Goal: Task Accomplishment & Management: Manage account settings

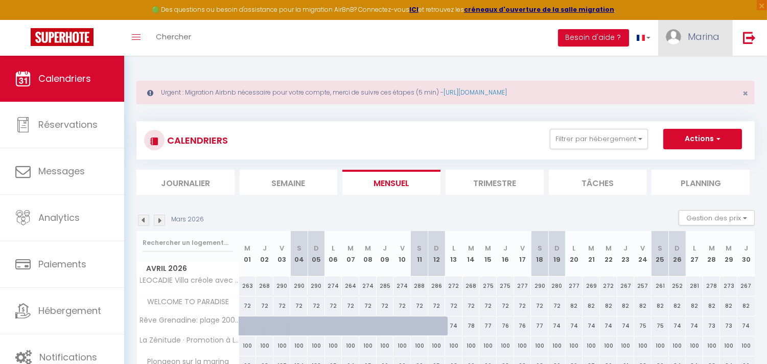
click at [703, 31] on span "Marina" at bounding box center [703, 36] width 32 height 13
click at [703, 65] on link "Paramètres" at bounding box center [691, 70] width 76 height 17
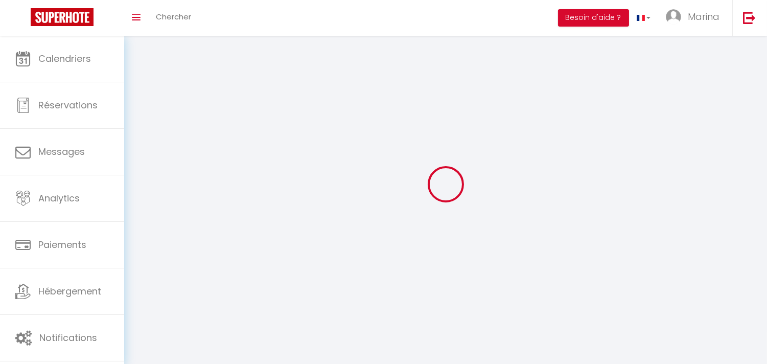
type input "Marina"
type input "Potot"
type input "[PHONE_NUMBER]"
type input "[GEOGRAPHIC_DATA][STREET_ADDRESS]"
type input "97118"
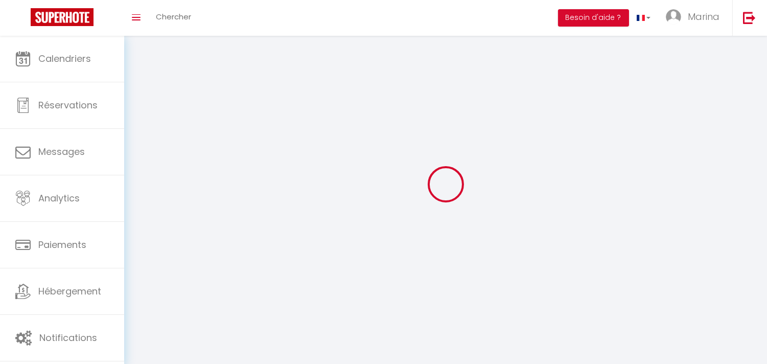
type input "Saint François"
type input "NZkNAW5Nf9Ky1YF0NMLtfQ5al"
type input "0nYLL8GDGuKZ7wZsyQFSjYSzT"
select select "88"
select select "28"
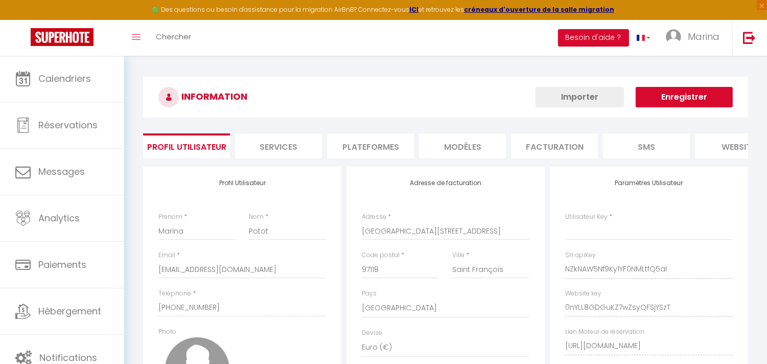
select select "fr"
type input "NZkNAW5Nf9Ky1YF0NMLtfQ5al"
type input "0nYLL8GDGuKZ7wZsyQFSjYSzT"
type input "[URL][DOMAIN_NAME]"
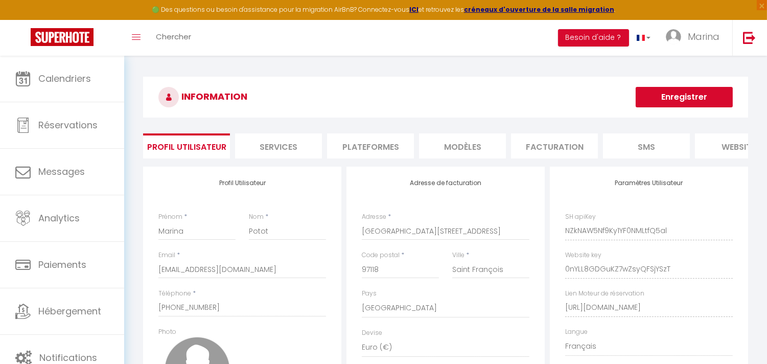
click at [395, 152] on li "Plateformes" at bounding box center [370, 145] width 87 height 25
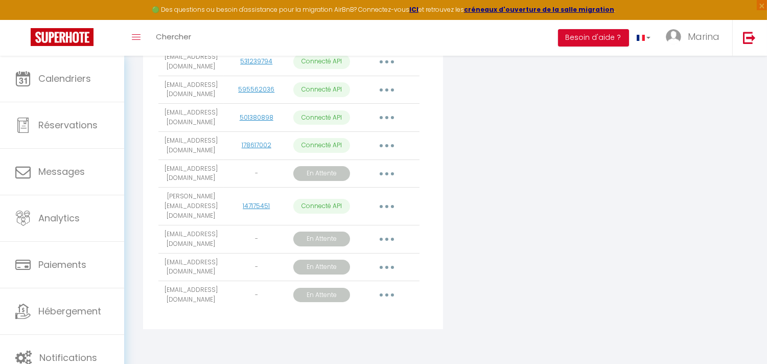
scroll to position [283, 0]
click at [395, 152] on button "button" at bounding box center [386, 145] width 29 height 16
click at [256, 147] on link "178617002" at bounding box center [257, 144] width 30 height 9
